Goal: Use online tool/utility: Utilize a website feature to perform a specific function

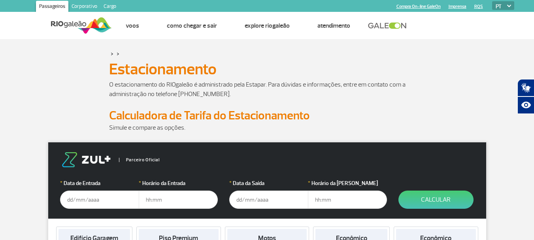
click at [74, 191] on input "text" at bounding box center [99, 200] width 79 height 18
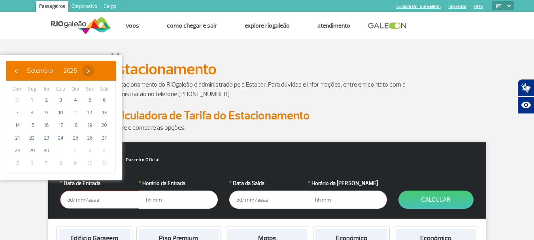
click at [94, 72] on span "›" at bounding box center [88, 71] width 12 height 12
click at [95, 72] on span "›" at bounding box center [89, 71] width 12 height 12
click at [62, 150] on span "28" at bounding box center [61, 150] width 13 height 13
type input "[DATE]"
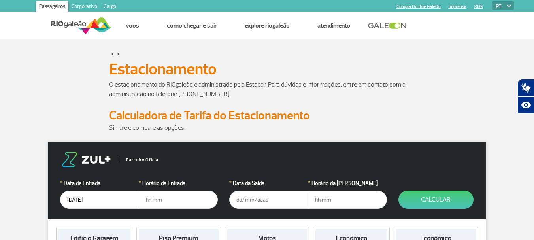
click at [157, 191] on input "text" at bounding box center [178, 200] width 79 height 18
type input "12"
click at [399, 191] on button "Calcular" at bounding box center [436, 200] width 75 height 18
click at [248, 191] on input "text" at bounding box center [268, 200] width 79 height 18
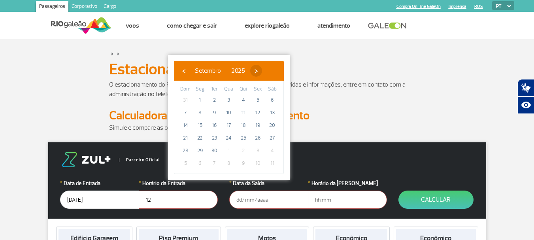
click at [262, 71] on span "›" at bounding box center [256, 71] width 12 height 12
click at [263, 71] on span "›" at bounding box center [258, 71] width 12 height 12
click at [254, 71] on span "›" at bounding box center [248, 71] width 12 height 12
click at [213, 98] on span "3" at bounding box center [214, 100] width 13 height 13
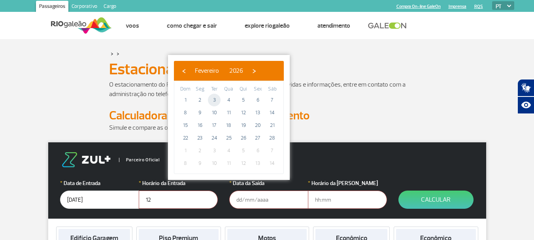
type input "[DATE]"
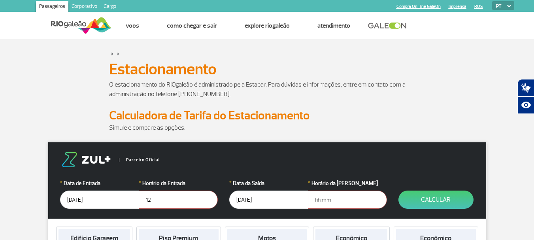
click at [323, 191] on input "text" at bounding box center [347, 200] width 79 height 18
type input "12"
click at [450, 195] on button "Calcular" at bounding box center [436, 200] width 75 height 18
click at [157, 191] on input "12" at bounding box center [178, 200] width 79 height 18
type input "12:00"
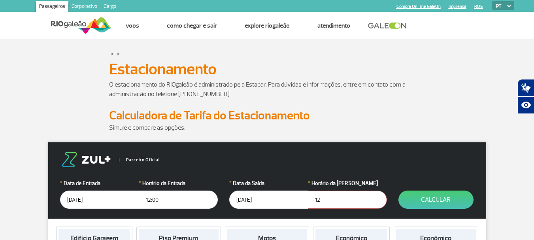
click at [323, 191] on input "12" at bounding box center [347, 200] width 79 height 18
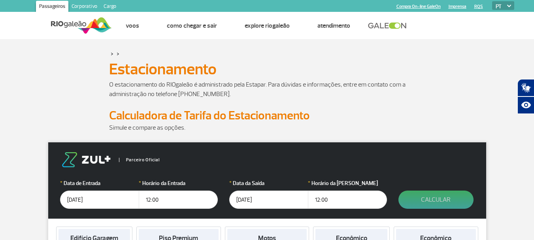
type input "12:00"
click at [445, 191] on button "Calcular" at bounding box center [436, 200] width 75 height 18
